Goal: Navigation & Orientation: Find specific page/section

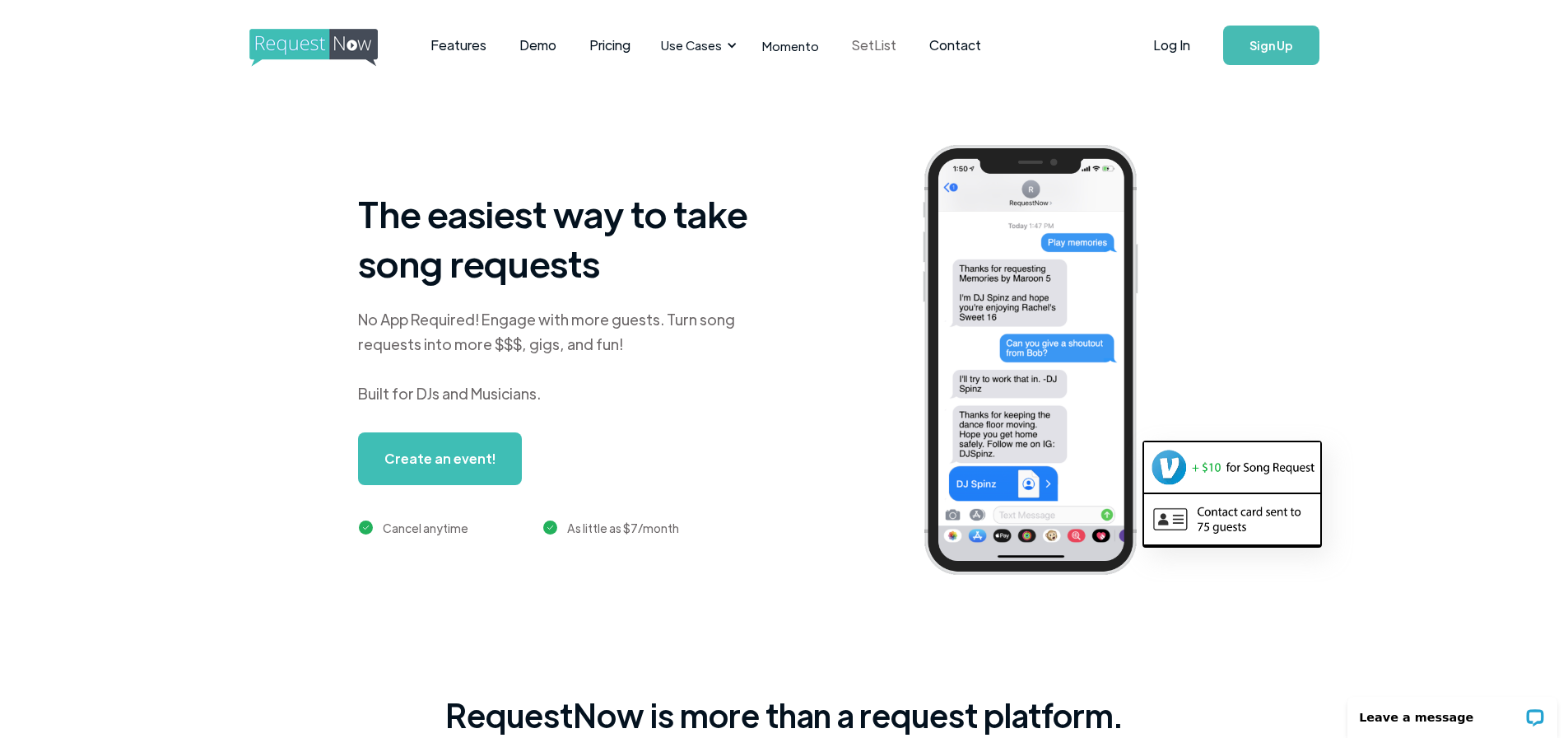
click at [869, 40] on link "SetList" at bounding box center [874, 45] width 77 height 51
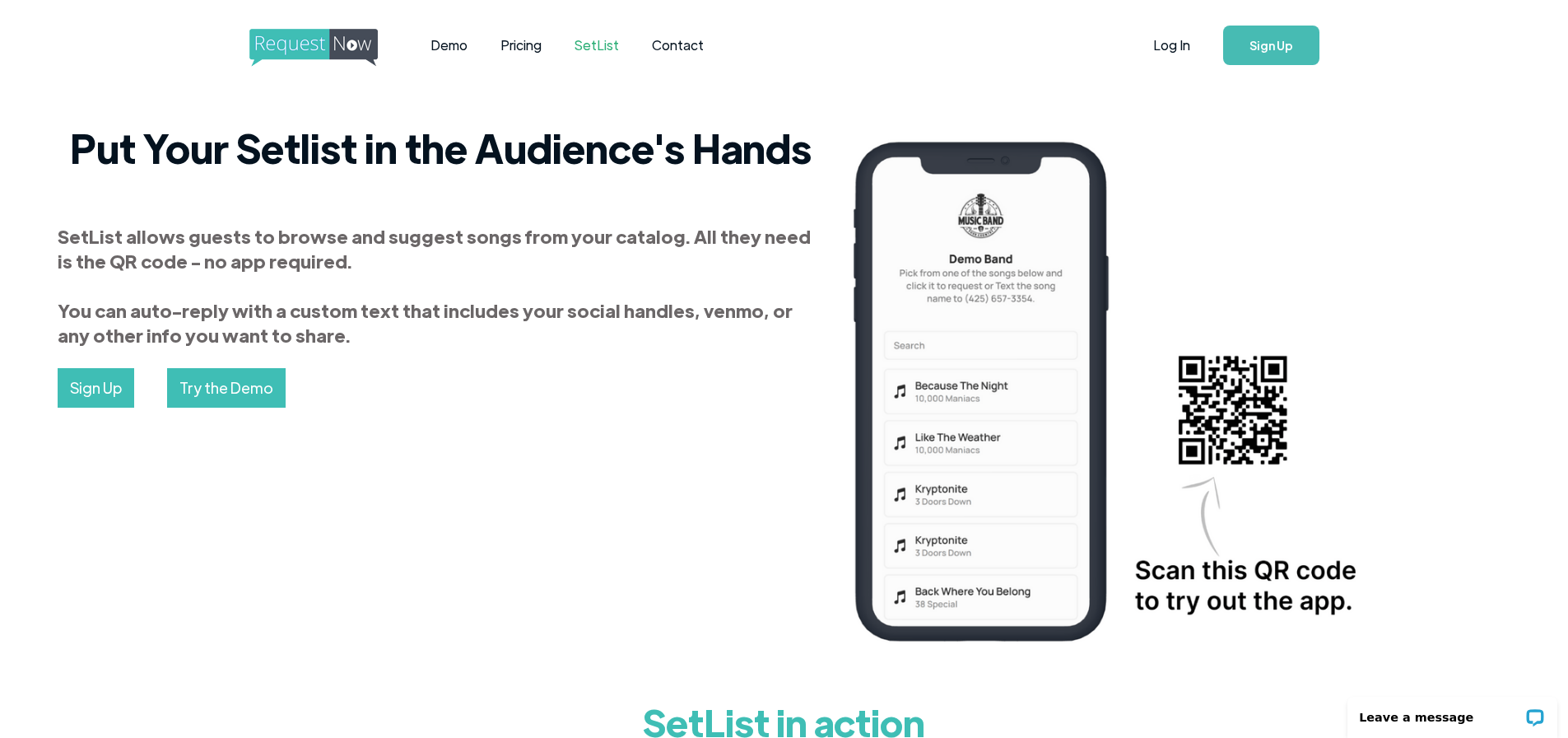
click at [326, 47] on img "home" at bounding box center [329, 48] width 159 height 38
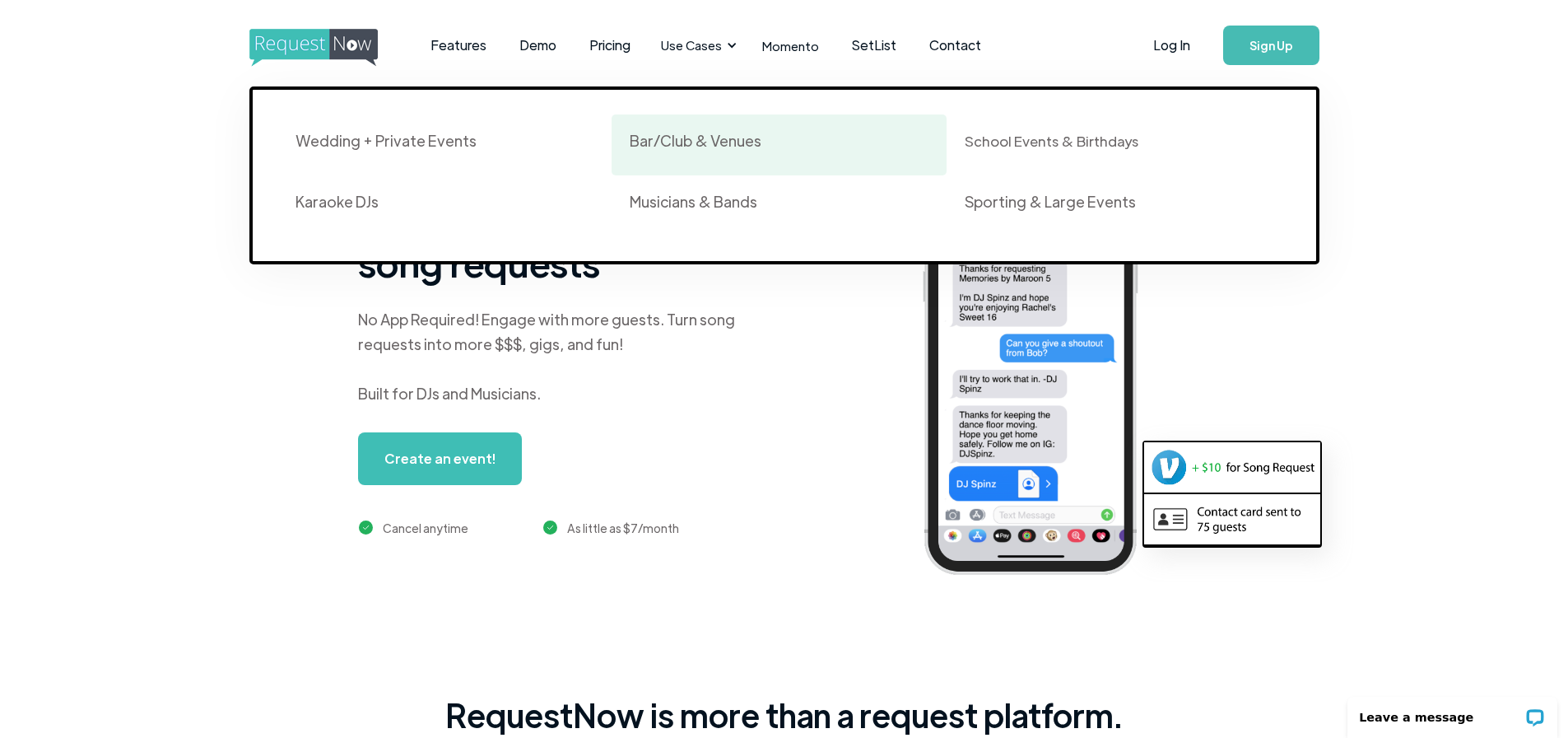
click at [719, 138] on div "Bar/Club & Venues" at bounding box center [695, 140] width 131 height 20
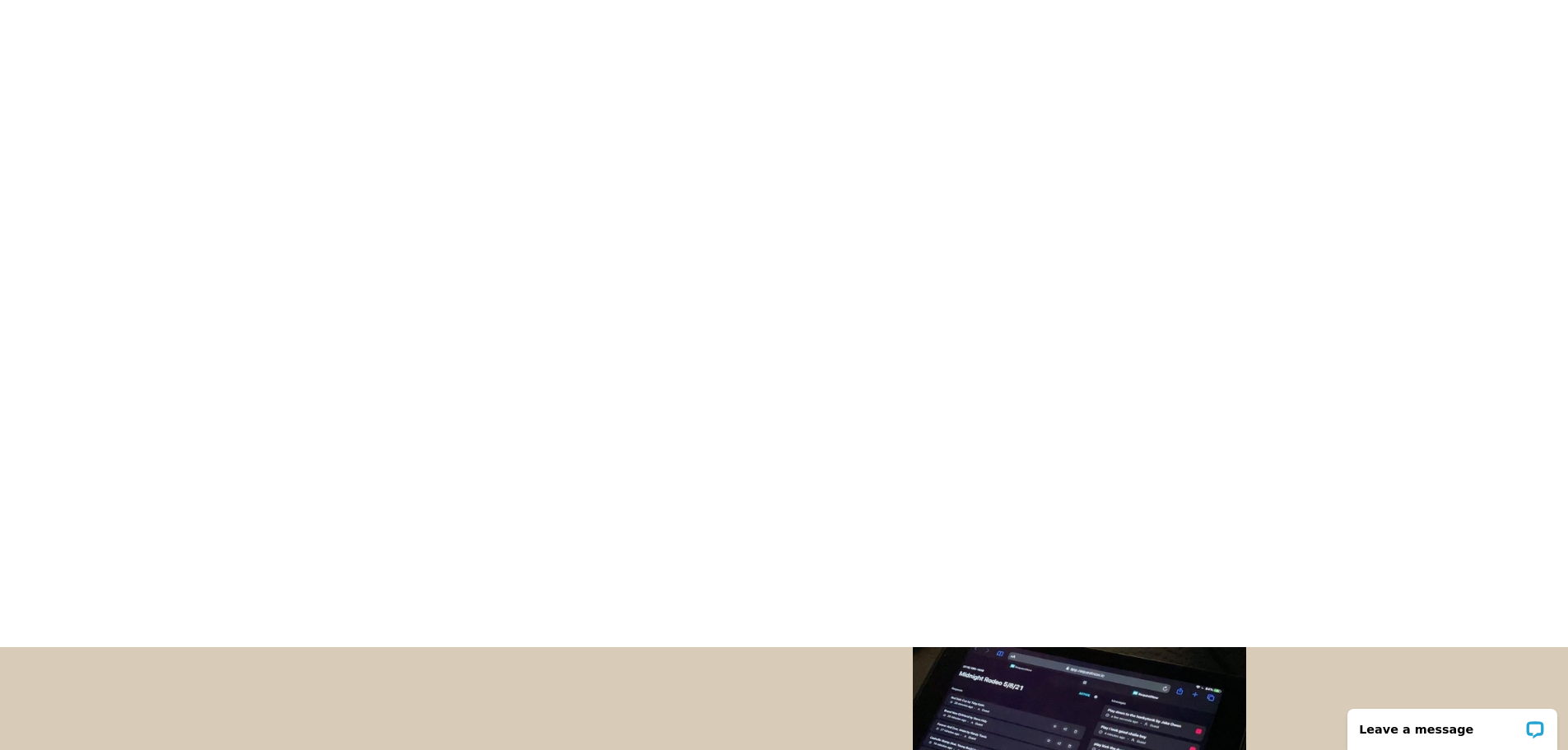
scroll to position [330, 0]
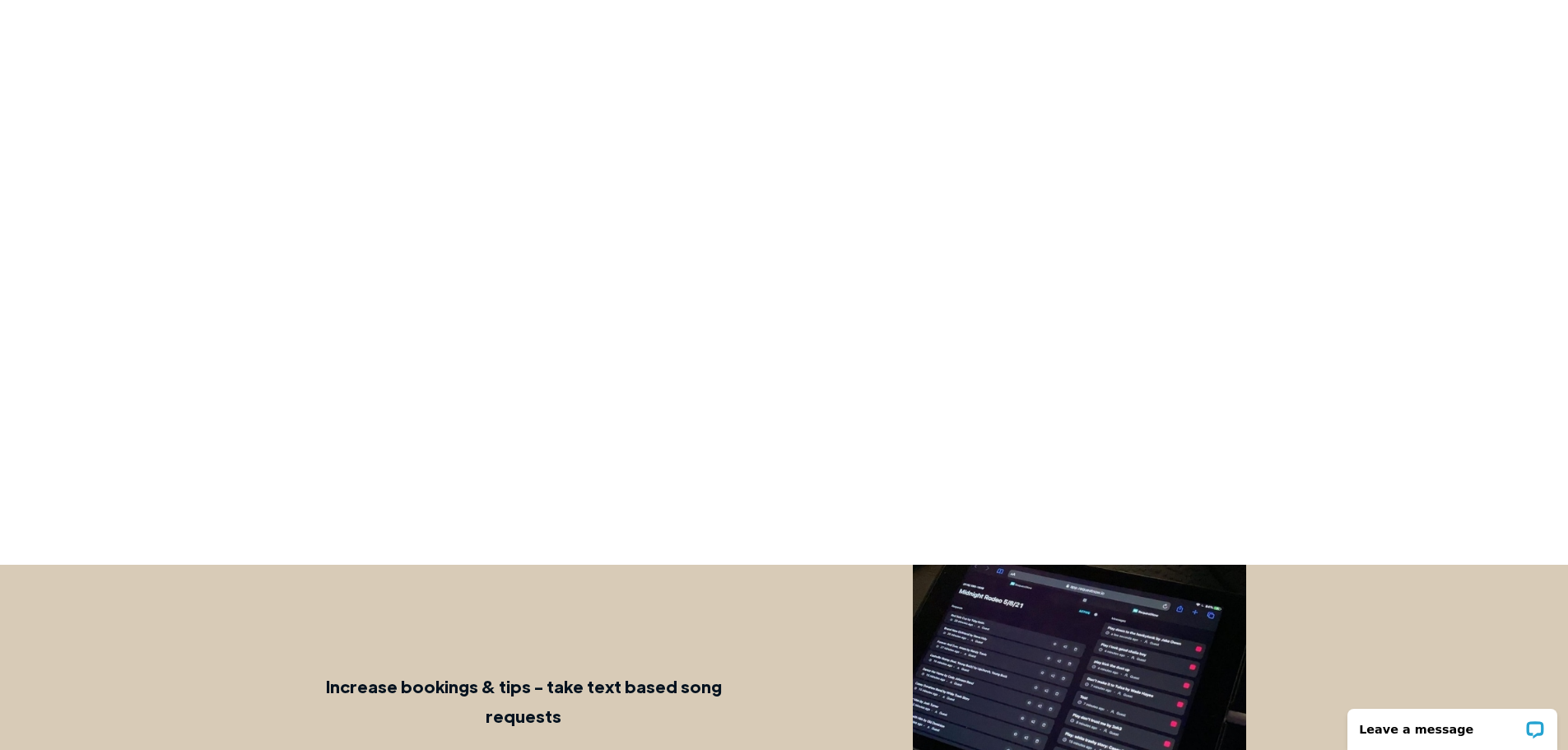
drag, startPoint x: 501, startPoint y: 403, endPoint x: 418, endPoint y: 354, distance: 96.4
click at [418, 354] on div at bounding box center [784, 202] width 774 height 658
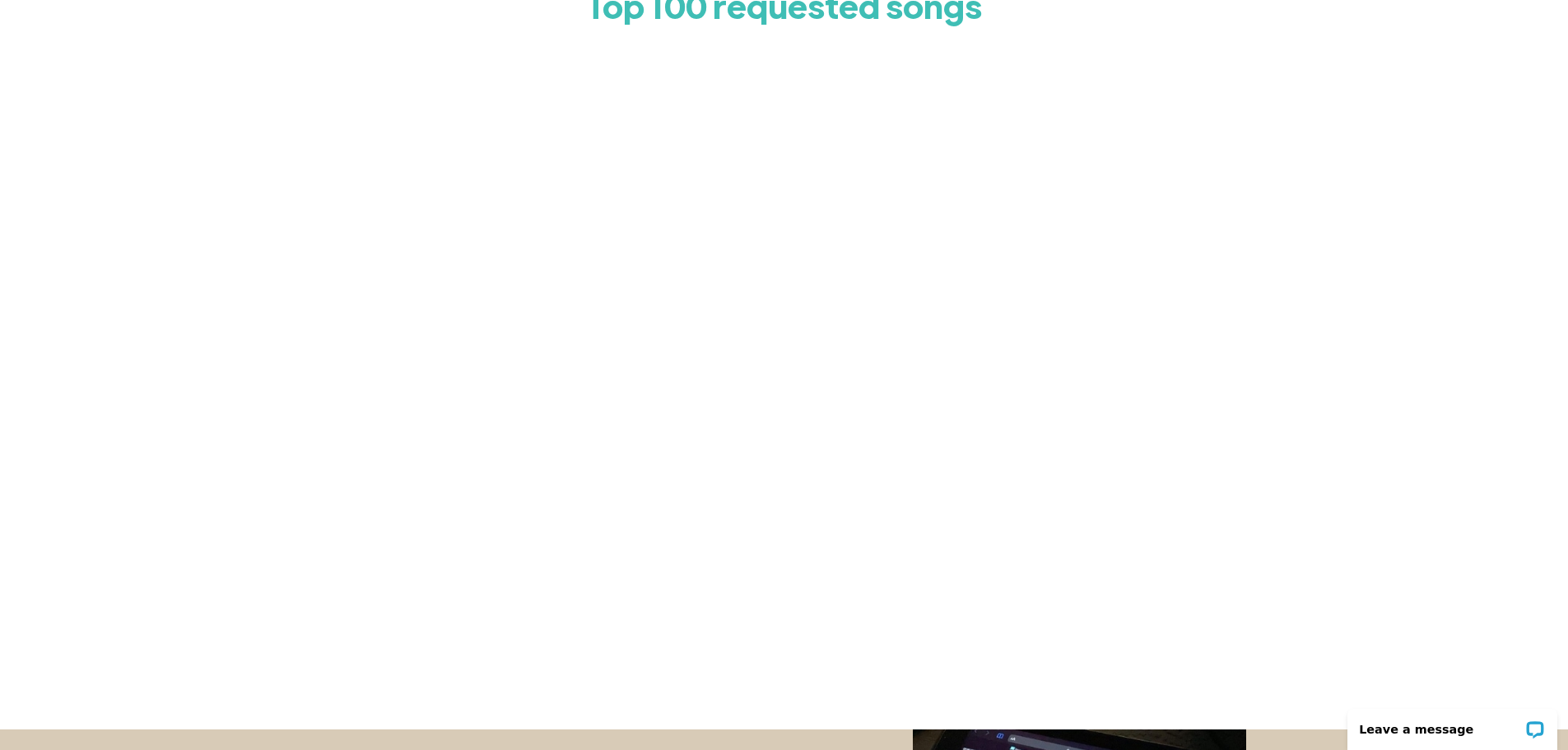
scroll to position [0, 0]
